Goal: Task Accomplishment & Management: Manage account settings

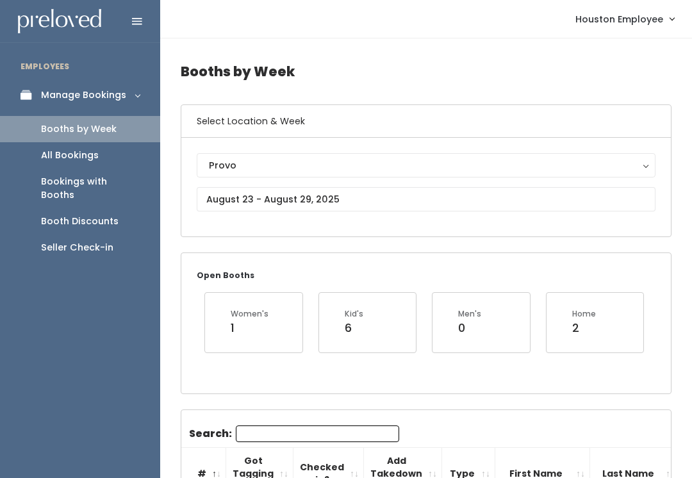
click at [130, 127] on link "Booths by Week" at bounding box center [80, 129] width 160 height 26
click at [445, 210] on input "text" at bounding box center [426, 199] width 459 height 24
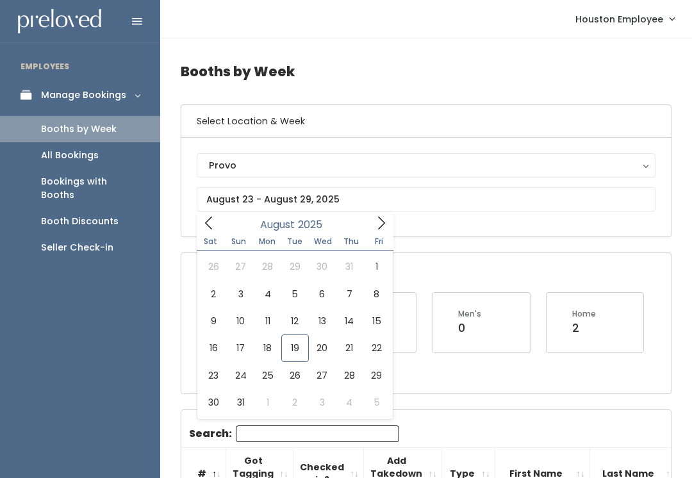
click at [342, 165] on div "Provo" at bounding box center [426, 165] width 434 height 14
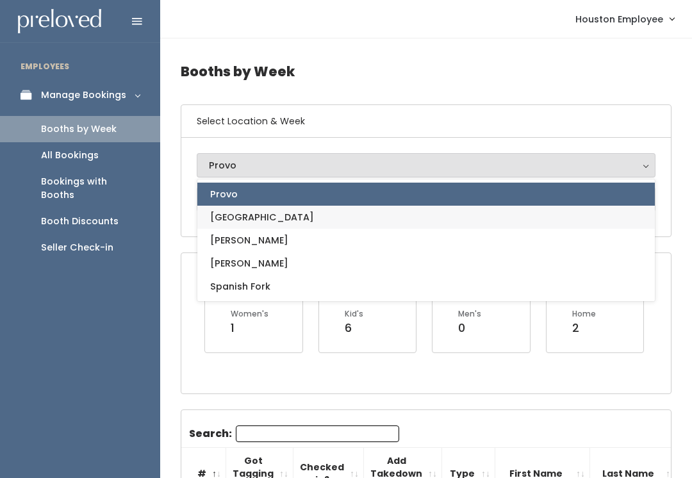
click at [316, 218] on link "[GEOGRAPHIC_DATA]" at bounding box center [426, 217] width 458 height 23
select select "5"
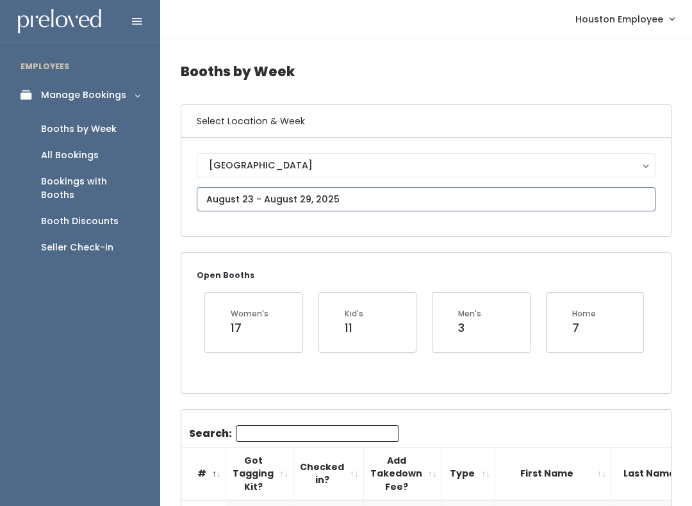
click at [374, 192] on input "text" at bounding box center [426, 199] width 459 height 24
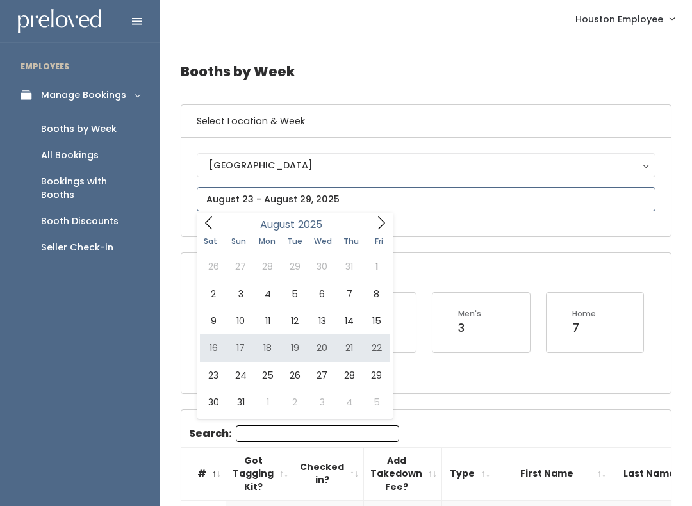
type input "August 16 to August 22"
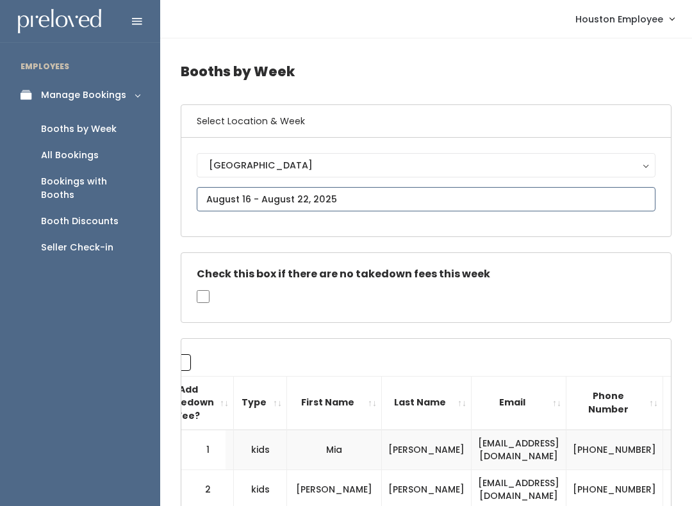
click at [475, 205] on input "text" at bounding box center [426, 199] width 459 height 24
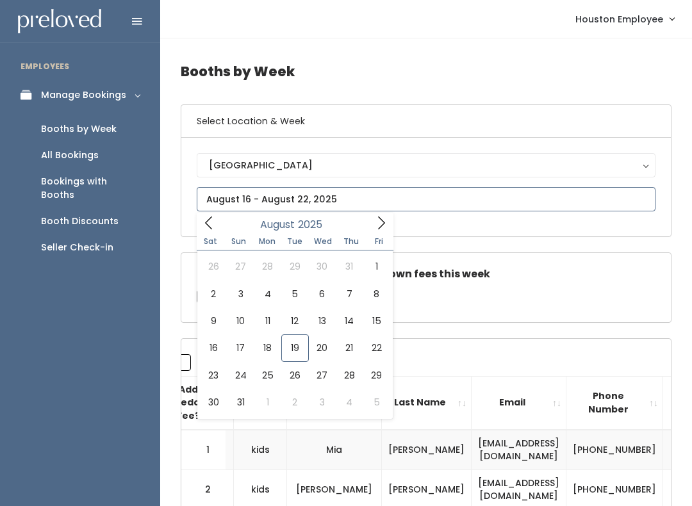
click at [390, 222] on span at bounding box center [381, 223] width 24 height 20
type input "September 6 to September 12"
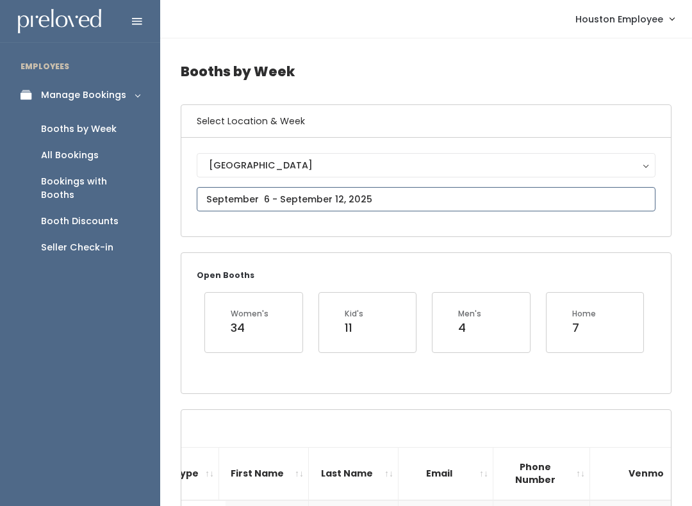
click at [506, 198] on input "text" at bounding box center [426, 199] width 459 height 24
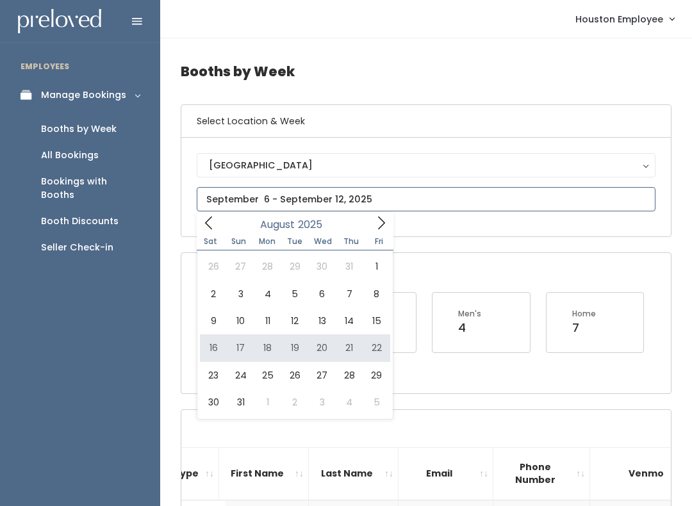
type input "August 16 to August 22"
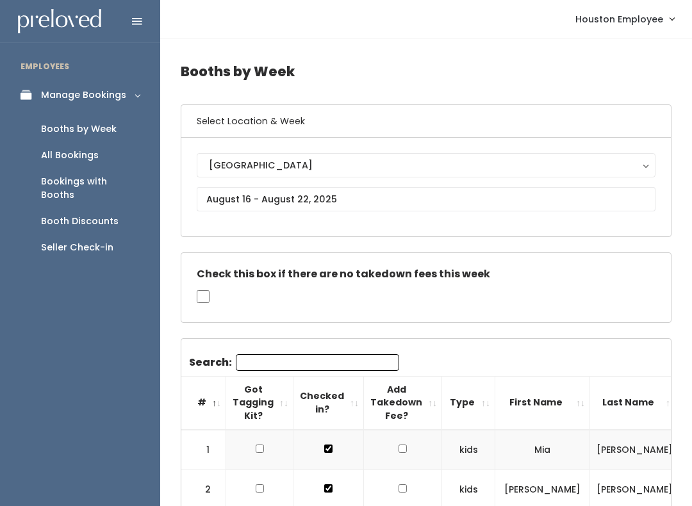
click at [104, 215] on div "Booth Discounts" at bounding box center [80, 221] width 78 height 13
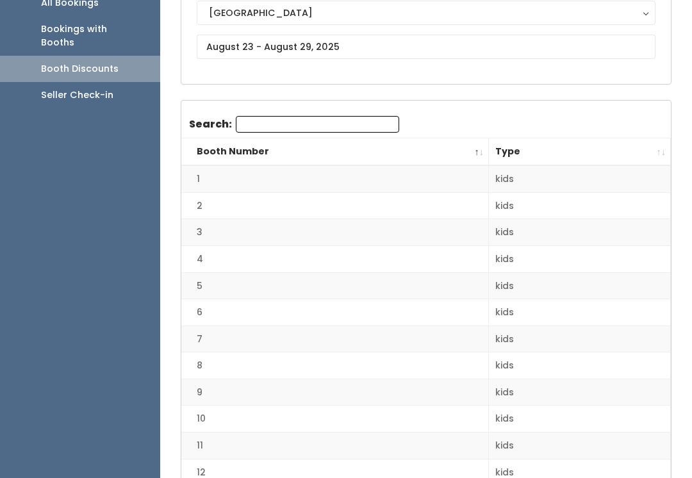
scroll to position [153, 0]
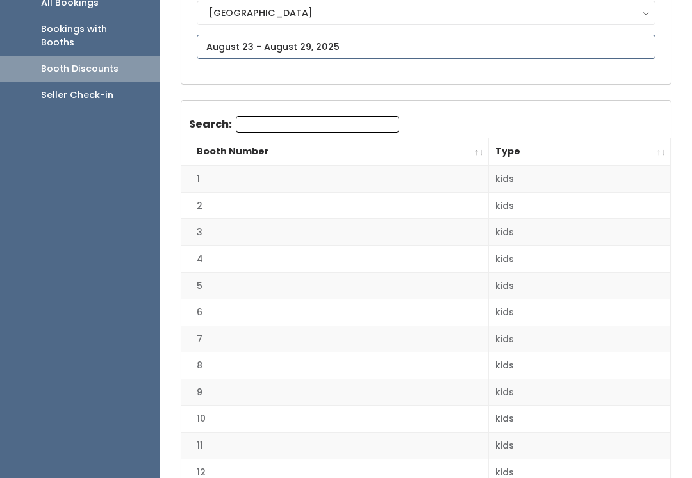
click at [407, 51] on input "text" at bounding box center [426, 47] width 459 height 24
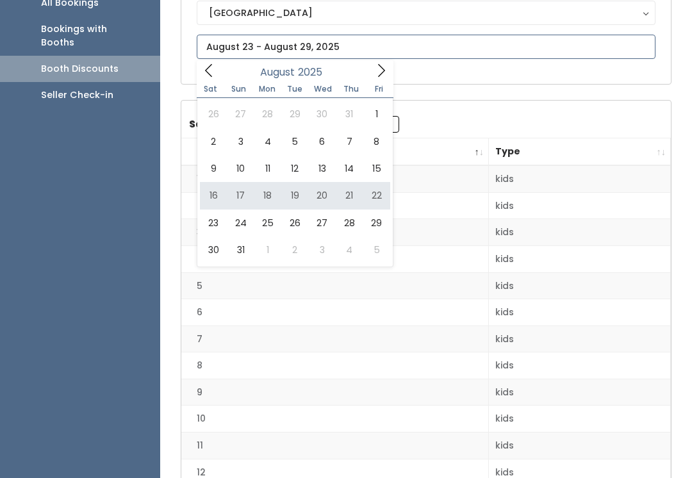
type input "August 16 to August 22"
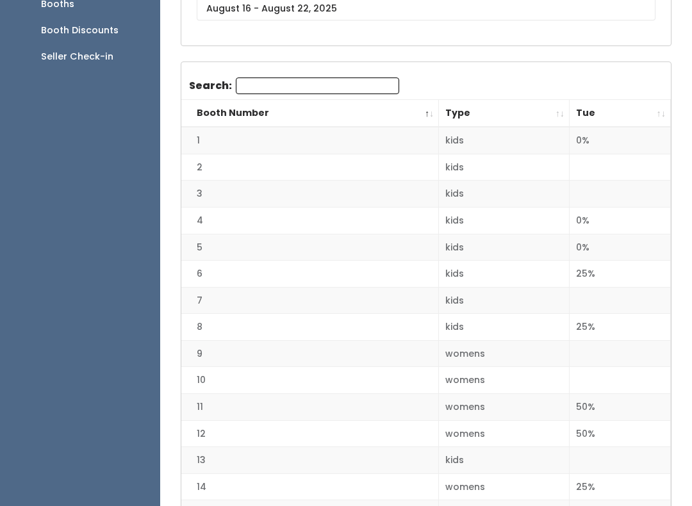
scroll to position [197, 0]
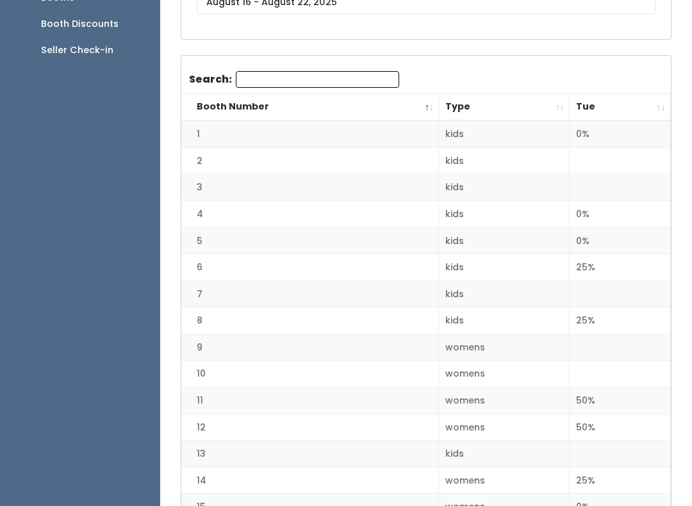
click at [655, 105] on th "Tue" at bounding box center [620, 108] width 101 height 28
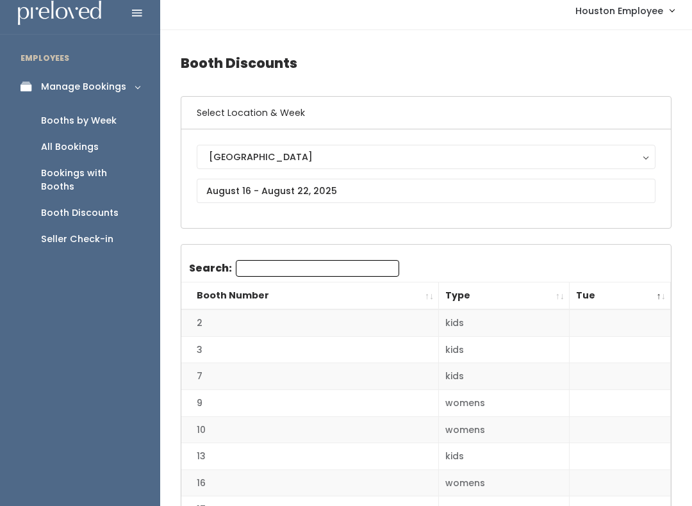
scroll to position [0, 0]
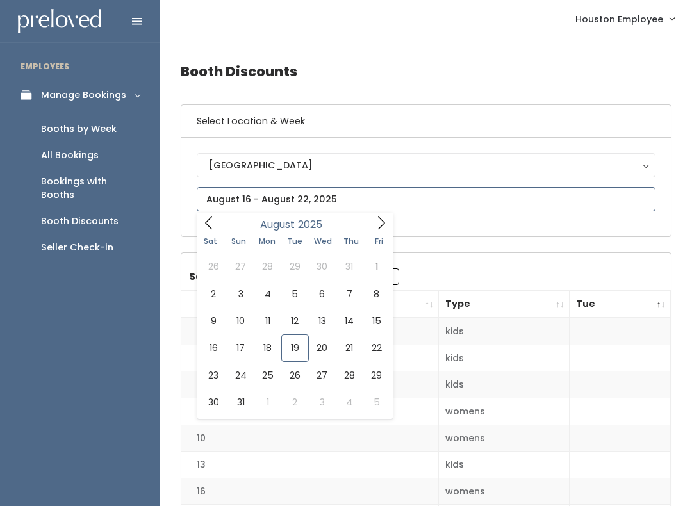
click at [374, 197] on input "text" at bounding box center [426, 199] width 459 height 24
type input "[DATE] to [DATE]"
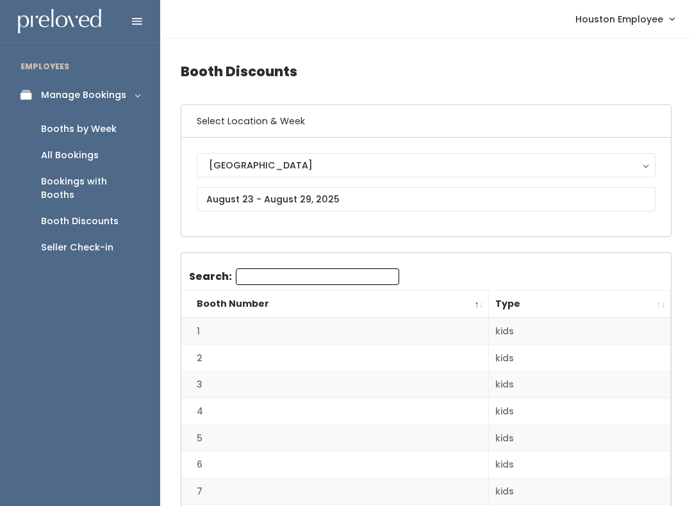
click at [99, 128] on div "Booths by Week" at bounding box center [79, 128] width 76 height 13
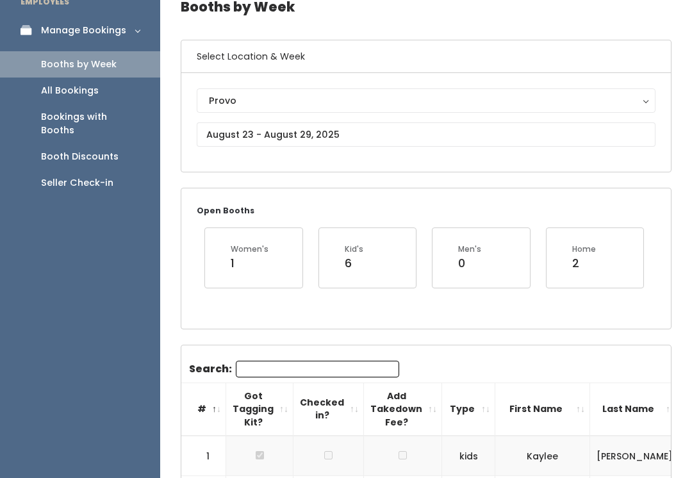
scroll to position [65, 0]
click at [352, 135] on input "text" at bounding box center [426, 134] width 459 height 24
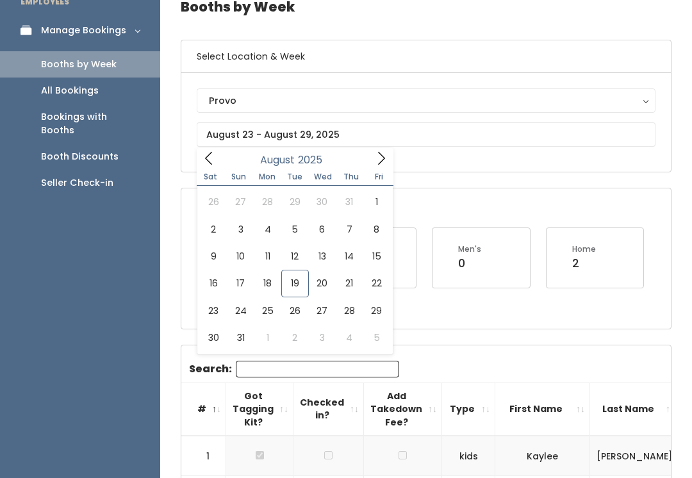
click at [323, 94] on div "Provo" at bounding box center [426, 101] width 434 height 14
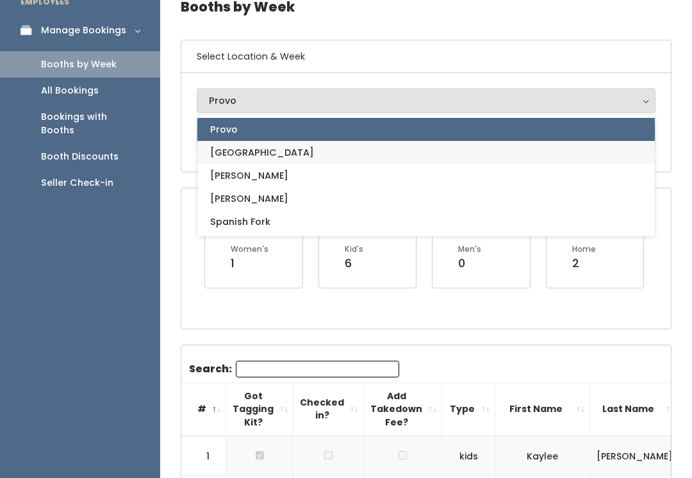
click at [261, 156] on link "[GEOGRAPHIC_DATA]" at bounding box center [426, 152] width 458 height 23
select select "5"
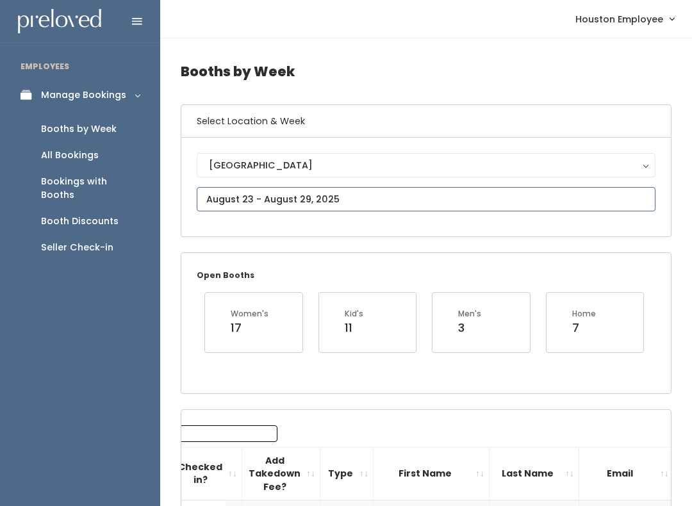
click at [360, 198] on input "text" at bounding box center [426, 199] width 459 height 24
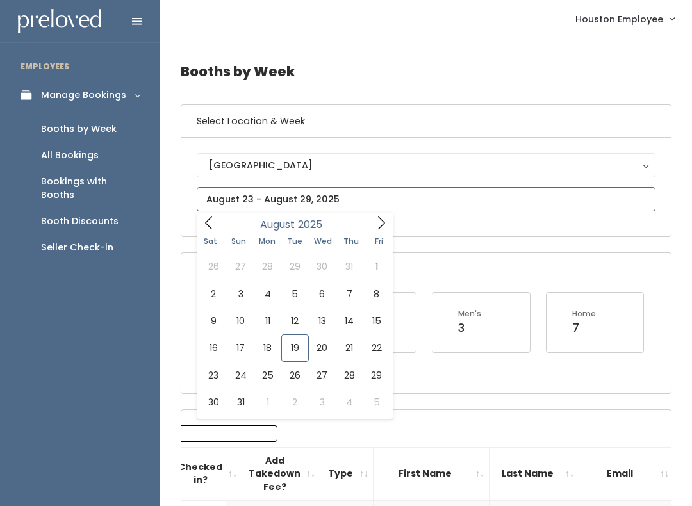
type input "[DATE] to [DATE]"
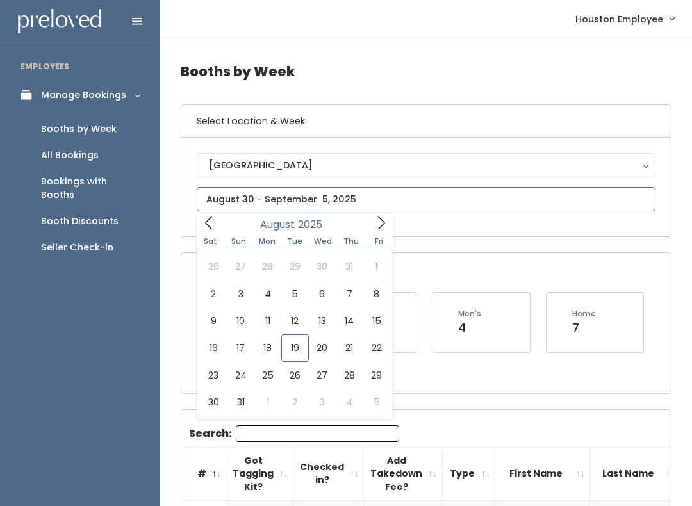
click at [382, 229] on icon at bounding box center [381, 223] width 14 height 14
type input "August 30 to September 5"
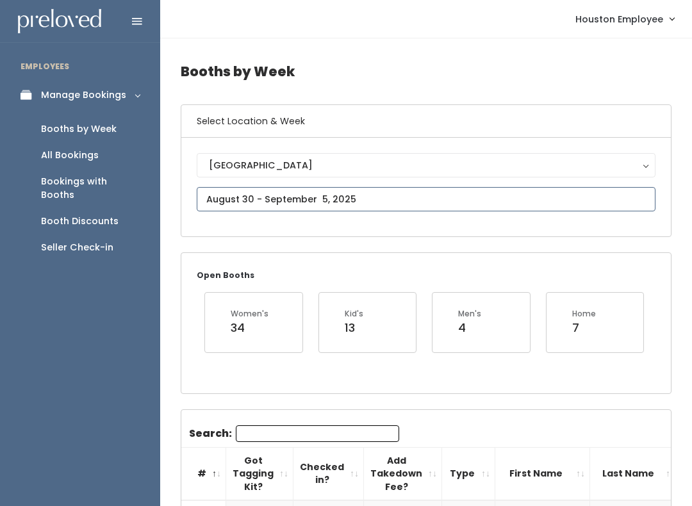
click at [419, 199] on input "text" at bounding box center [426, 199] width 459 height 24
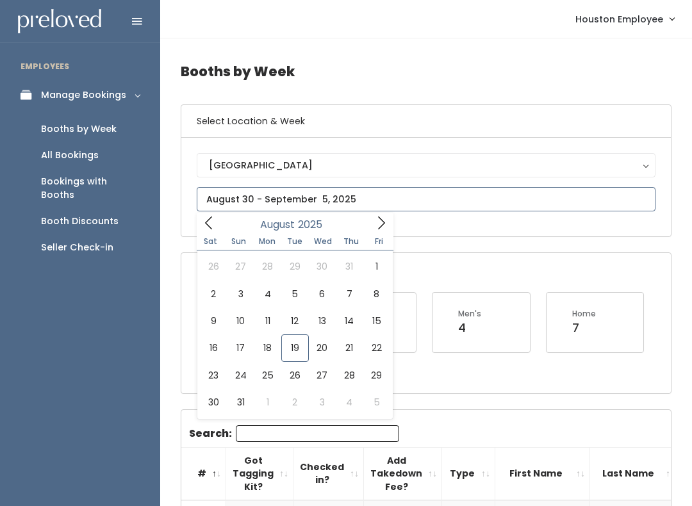
click at [384, 227] on icon at bounding box center [381, 223] width 14 height 14
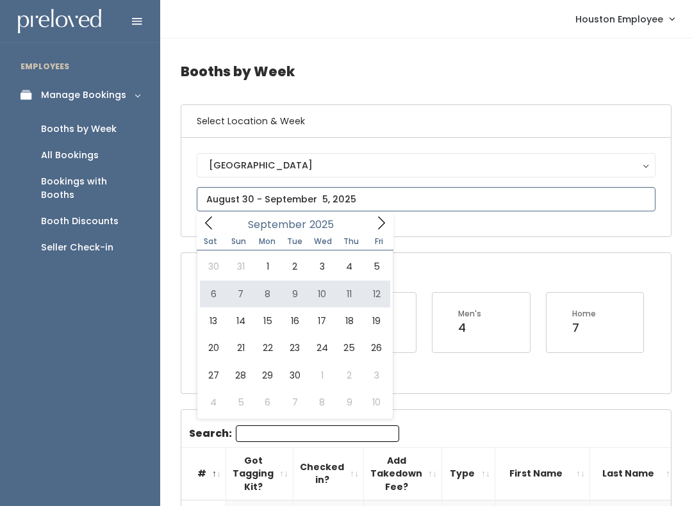
type input "September 6 to September 12"
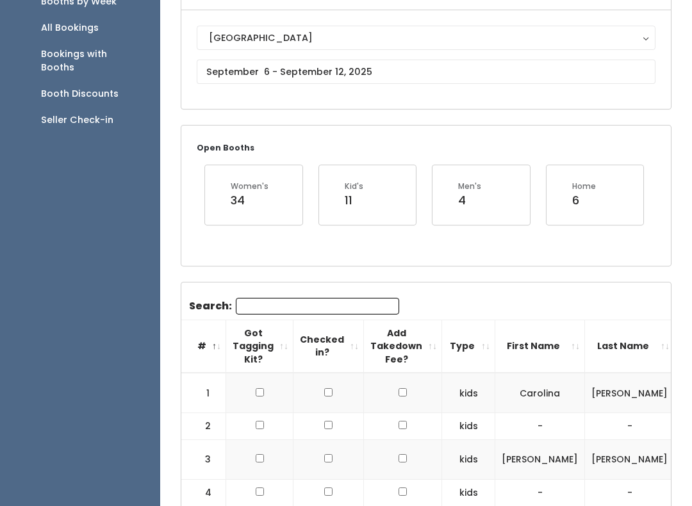
scroll to position [127, 0]
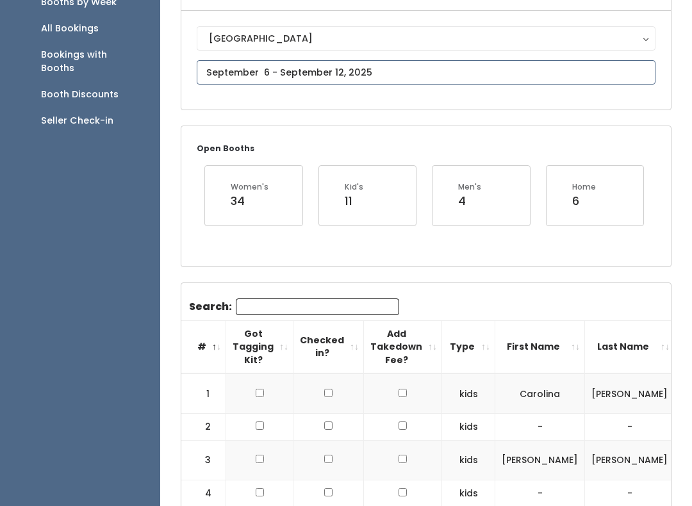
click at [404, 76] on input "text" at bounding box center [426, 72] width 459 height 24
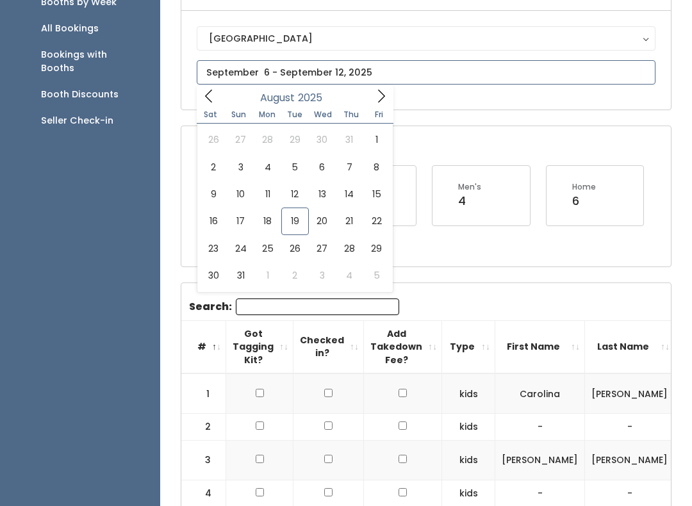
click at [388, 106] on span at bounding box center [381, 96] width 24 height 20
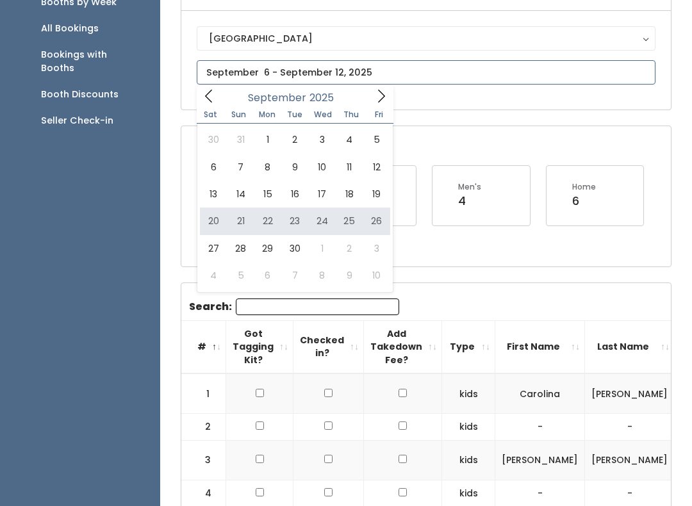
type input "[DATE] to [DATE]"
